Goal: Information Seeking & Learning: Learn about a topic

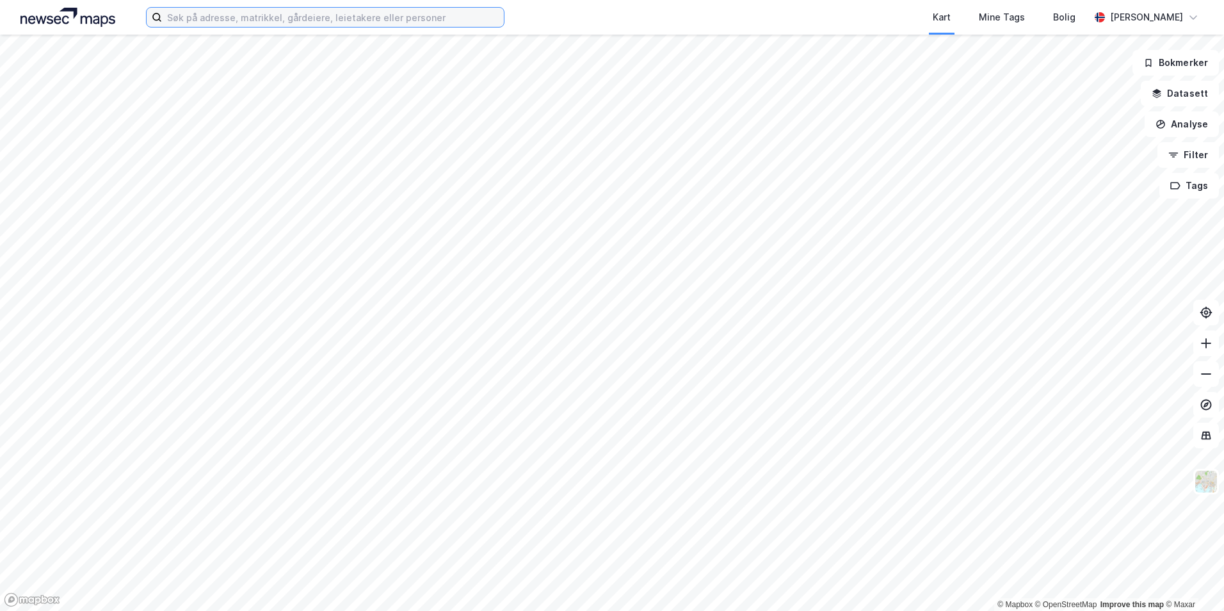
click at [338, 20] on input at bounding box center [333, 17] width 342 height 19
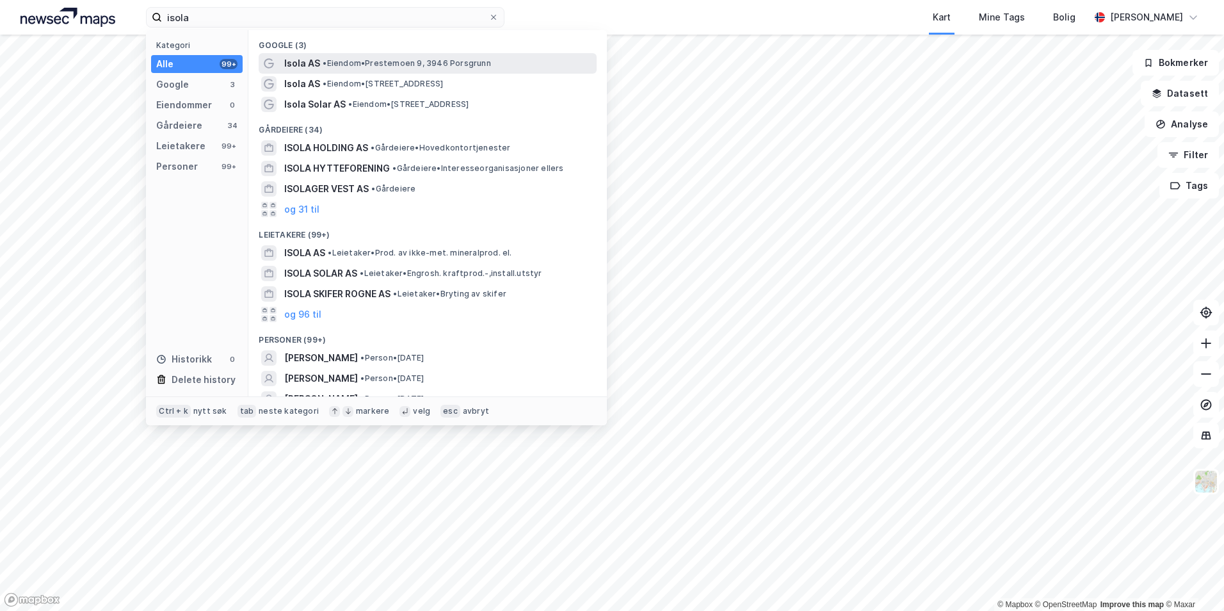
click at [335, 57] on div "Isola AS • Eiendom • Prestemoen 9, 3946 Porsgrunn" at bounding box center [439, 63] width 310 height 15
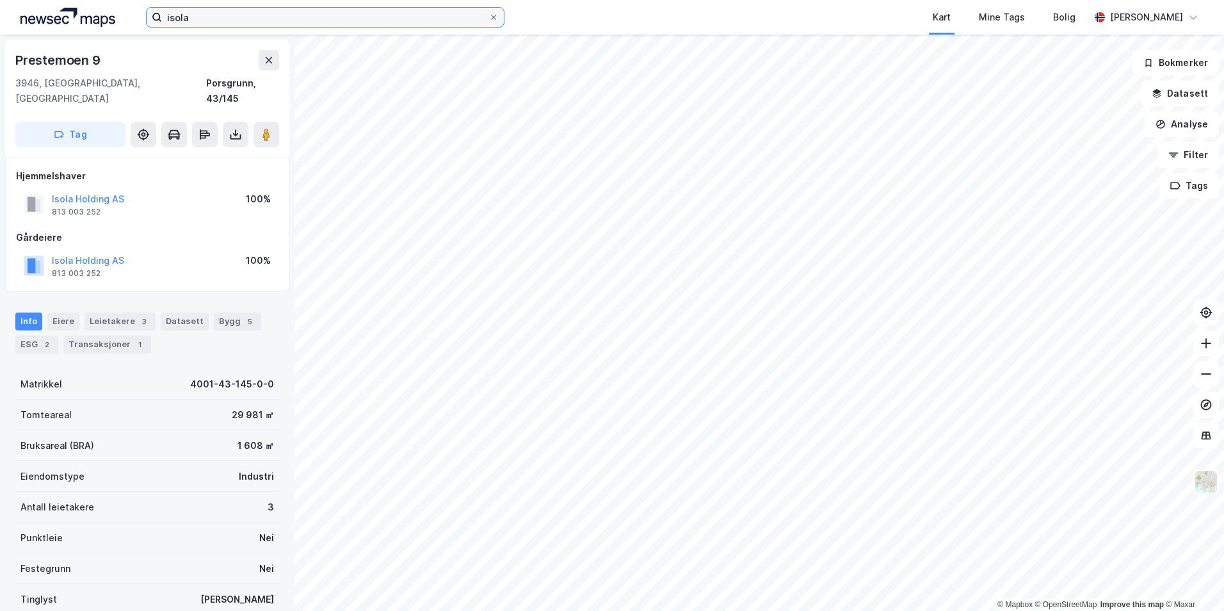
click at [243, 16] on input "isola" at bounding box center [325, 17] width 327 height 19
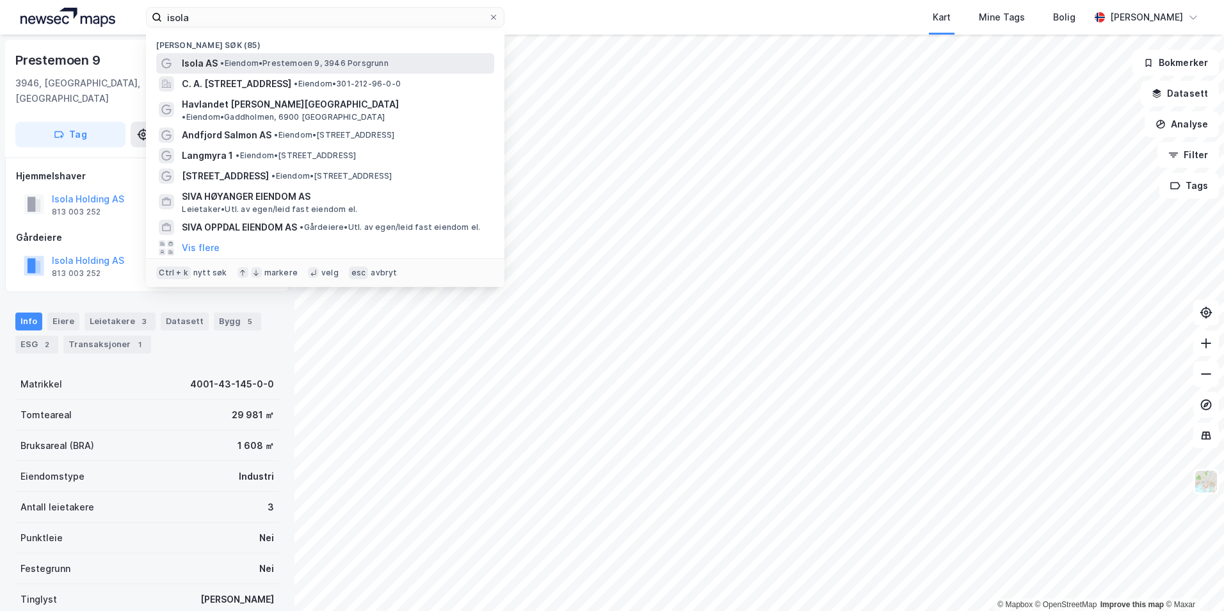
click at [208, 59] on span "Isola AS" at bounding box center [200, 63] width 36 height 15
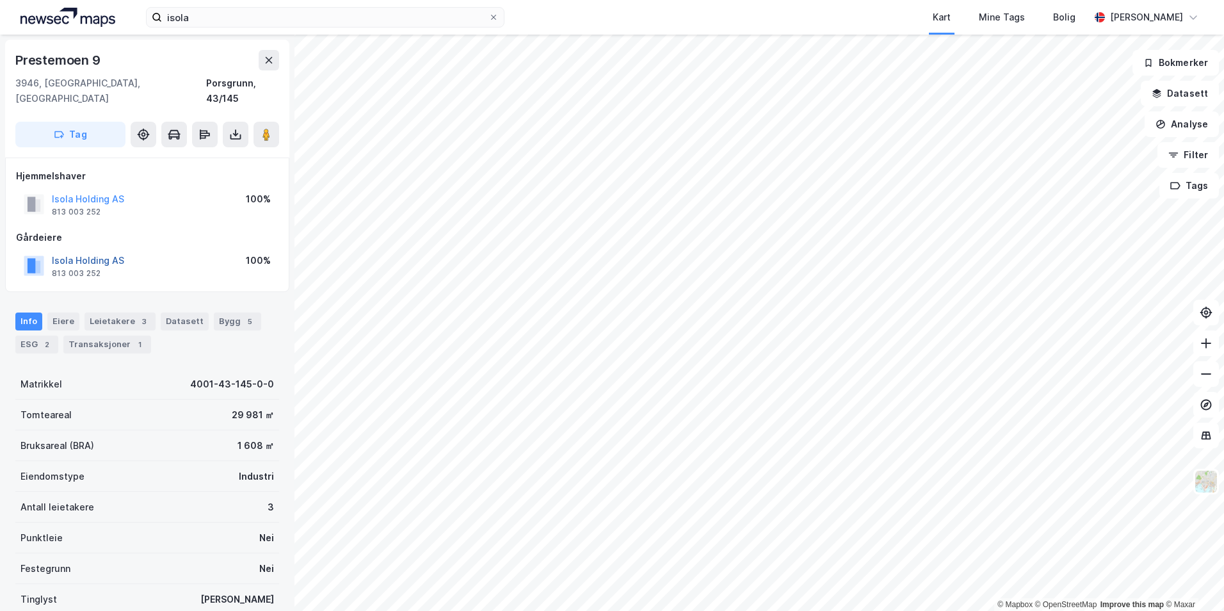
click at [0, 0] on button "Isola Holding AS" at bounding box center [0, 0] width 0 height 0
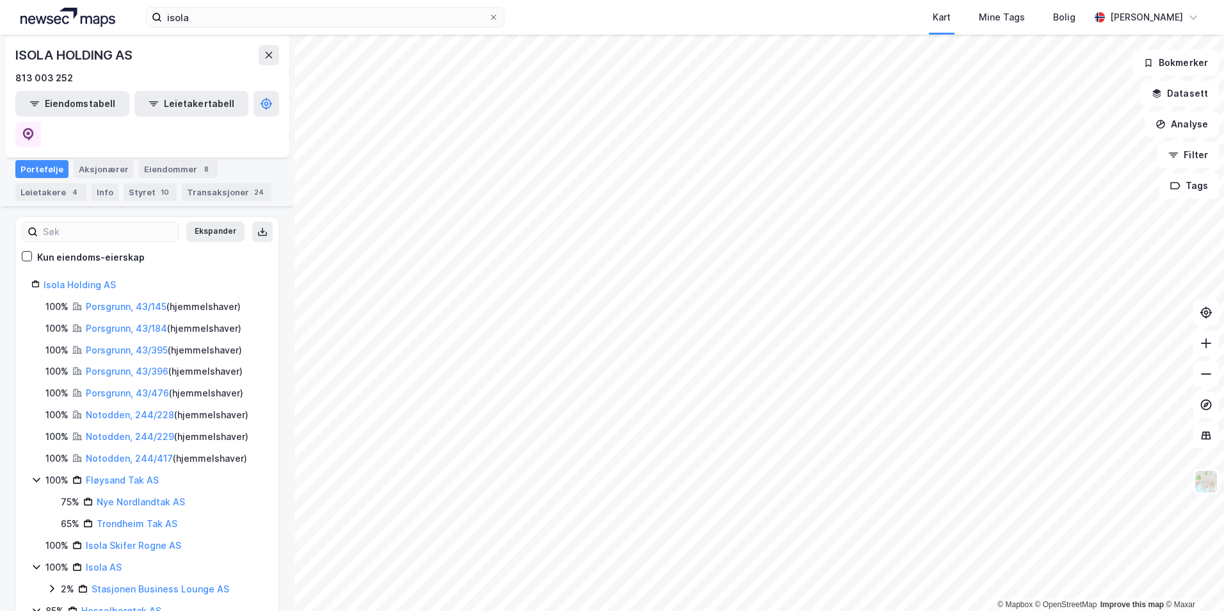
scroll to position [192, 0]
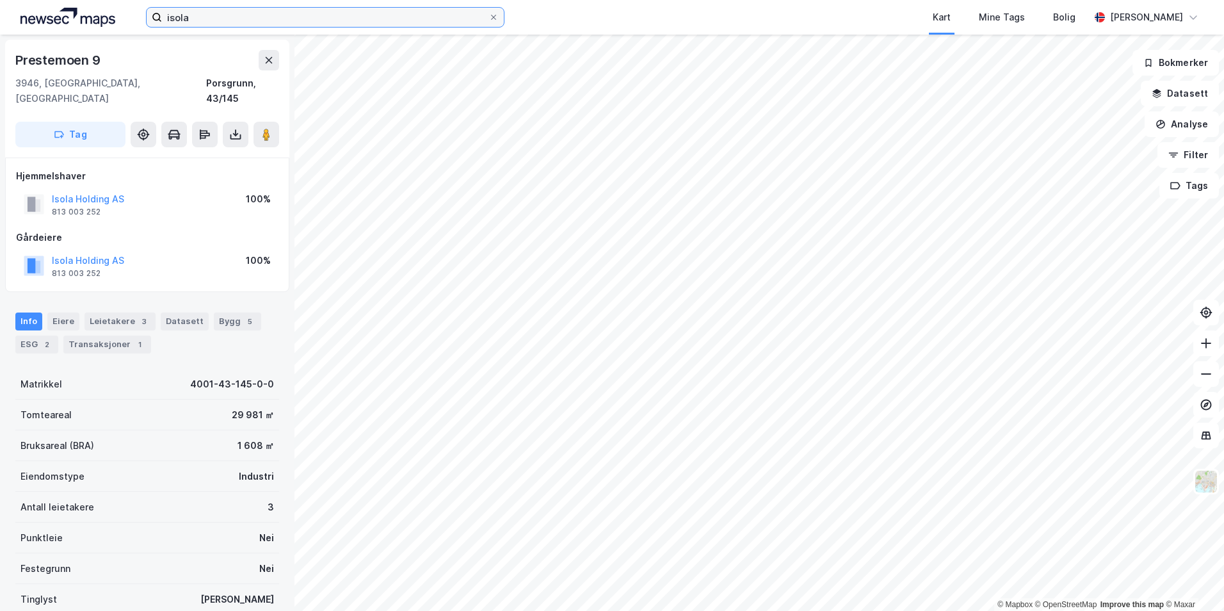
click at [192, 20] on input "isola" at bounding box center [325, 17] width 327 height 19
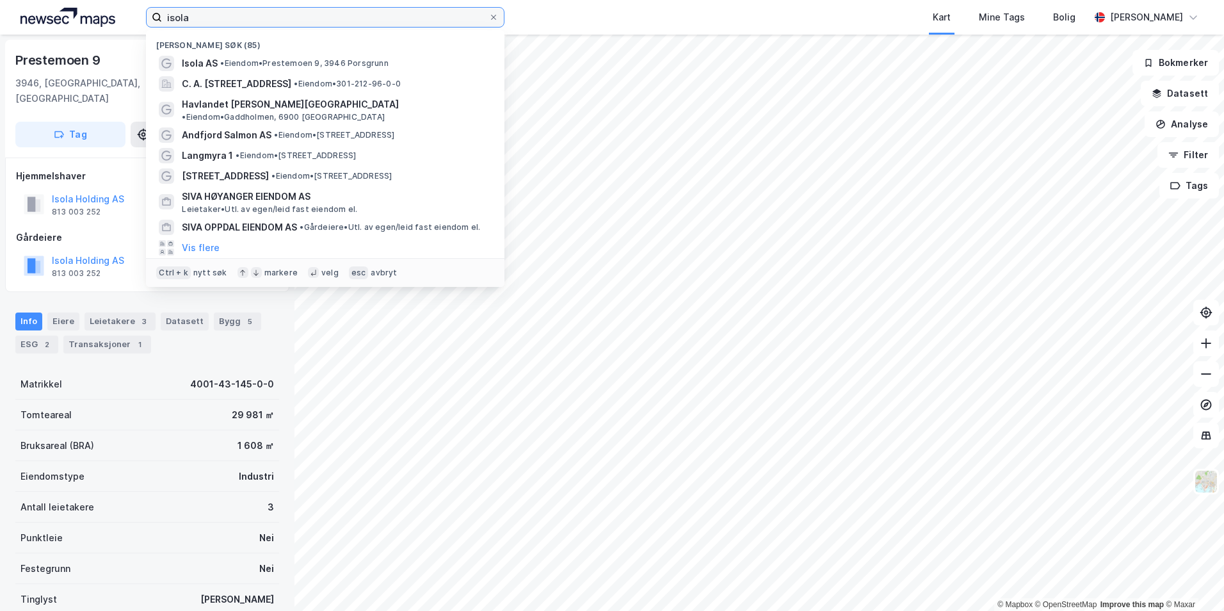
click at [192, 20] on input "isola" at bounding box center [325, 17] width 327 height 19
type input "isola"
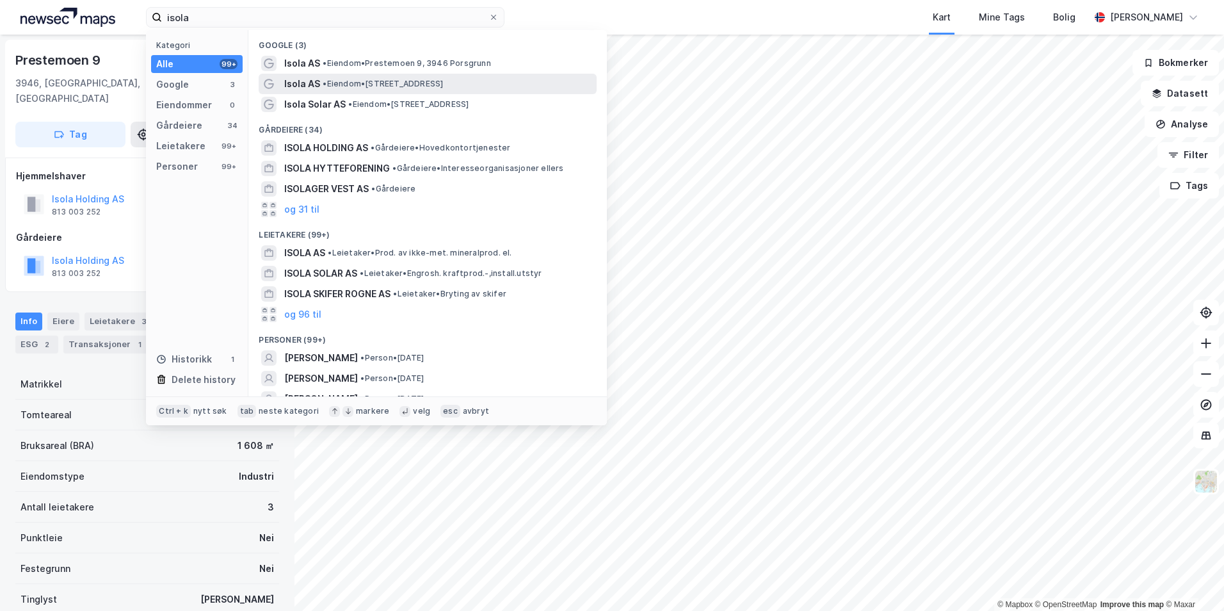
click at [285, 84] on span "Isola AS" at bounding box center [302, 83] width 36 height 15
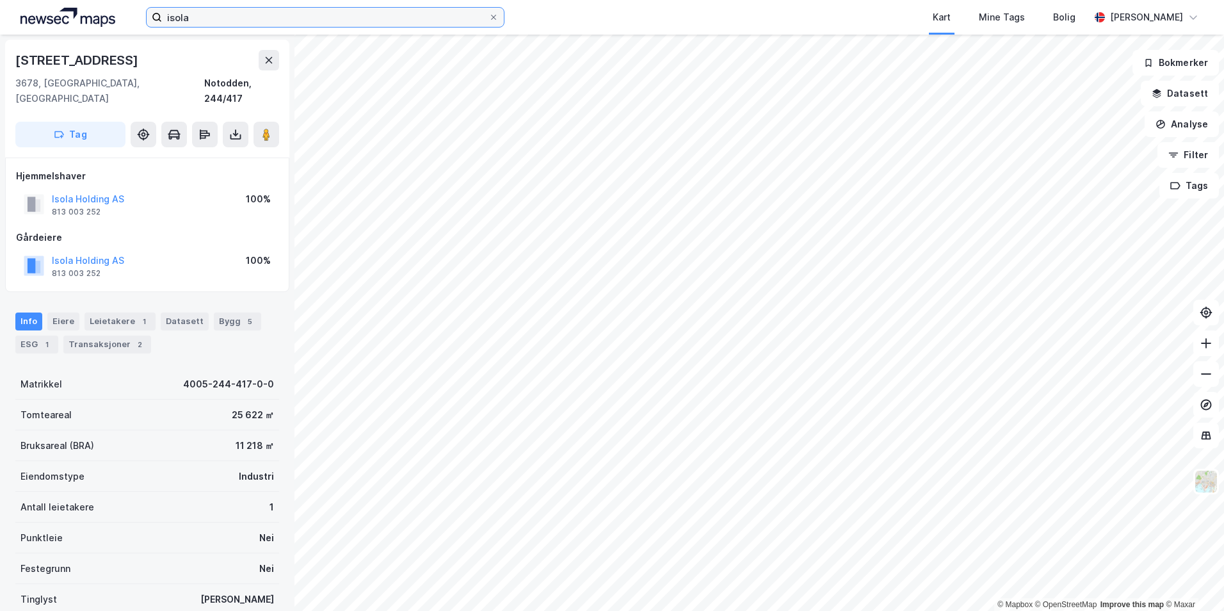
click at [204, 19] on input "isola" at bounding box center [325, 17] width 327 height 19
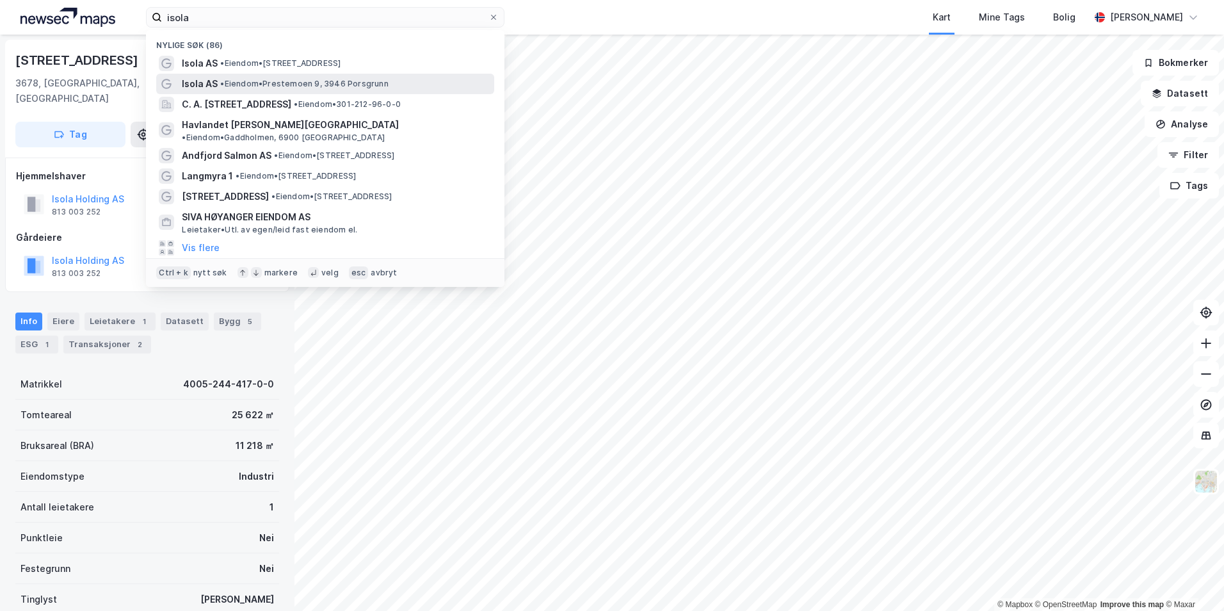
click at [230, 82] on span "• Eiendom • Prestemoen 9, 3946 Porsgrunn" at bounding box center [304, 84] width 168 height 10
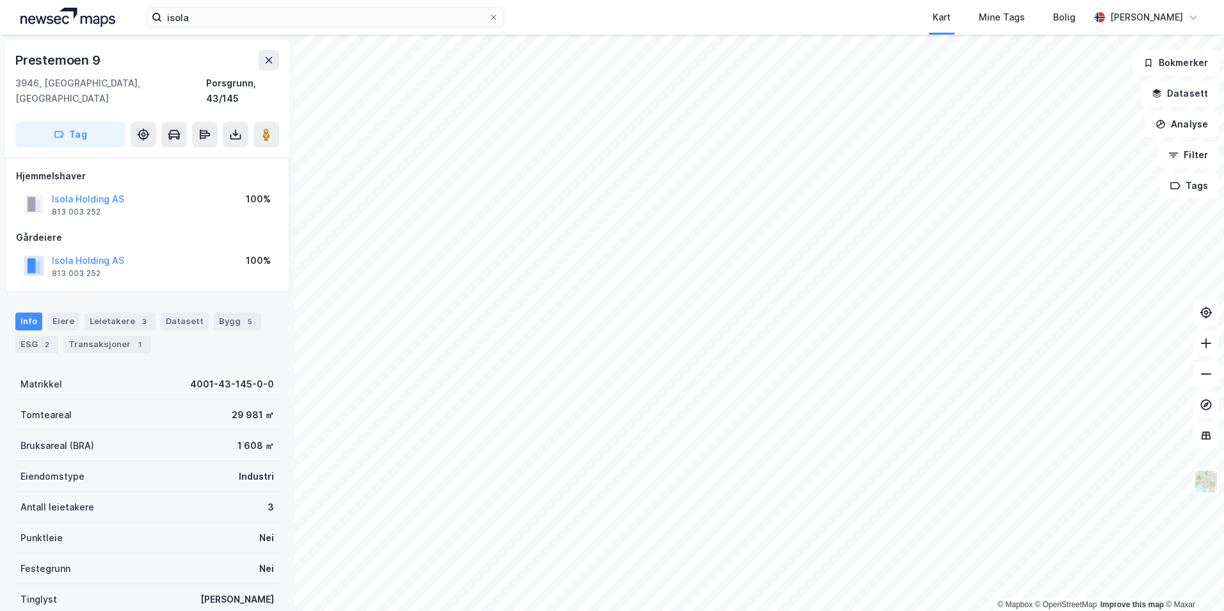
click at [670, 0] on html "isola Kart Mine Tags Bolig [PERSON_NAME] © Mapbox © OpenStreetMap Improve this …" at bounding box center [612, 305] width 1224 height 611
